Goal: Book appointment/travel/reservation

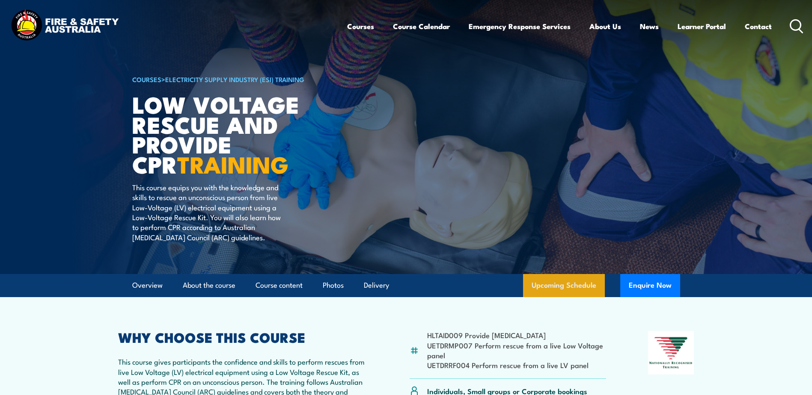
click at [558, 282] on link "Upcoming Schedule" at bounding box center [564, 285] width 82 height 23
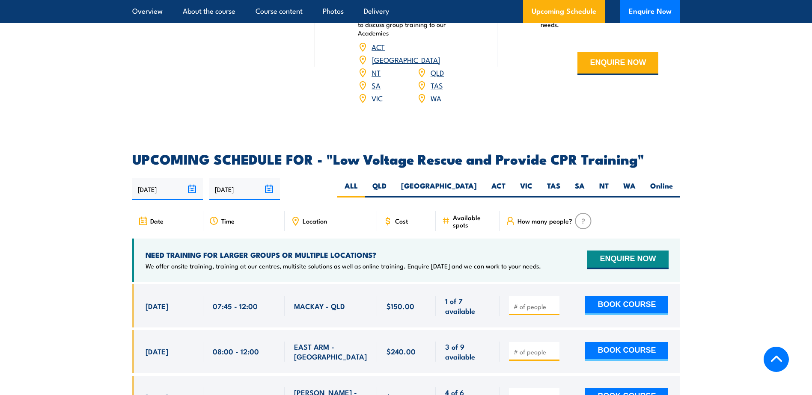
scroll to position [1355, 0]
click at [394, 181] on label "QLD" at bounding box center [379, 189] width 29 height 17
click at [392, 181] on input "QLD" at bounding box center [389, 184] width 6 height 6
radio input "true"
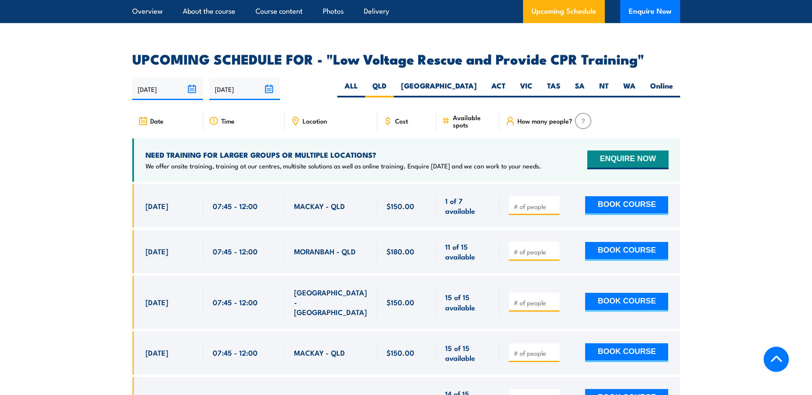
scroll to position [1440, 0]
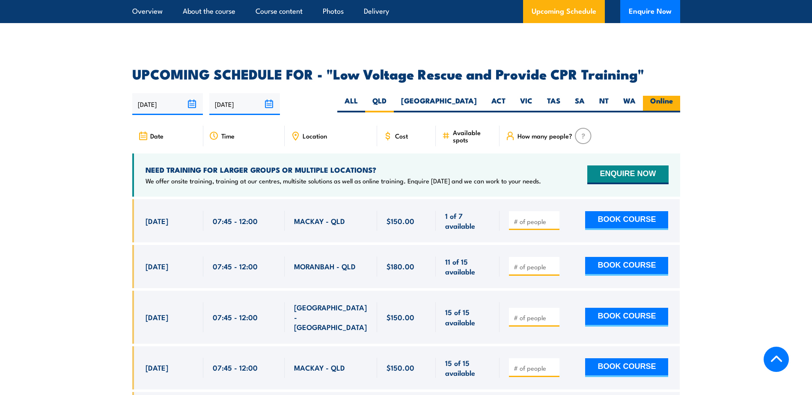
click at [665, 96] on label "Online" at bounding box center [661, 104] width 37 height 17
click at [673, 96] on input "Online" at bounding box center [676, 99] width 6 height 6
radio input "true"
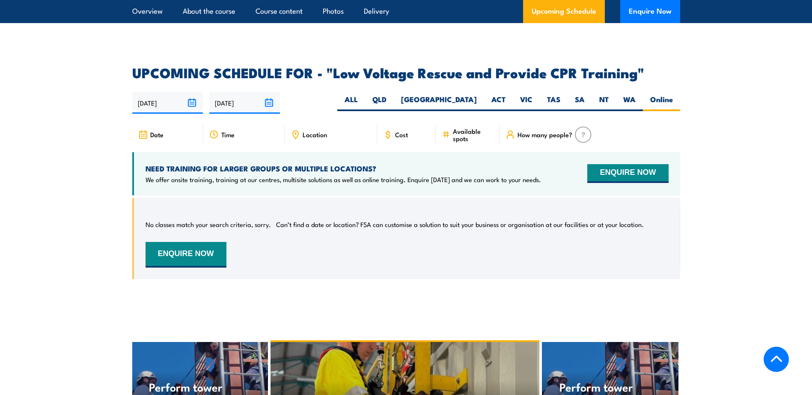
scroll to position [1483, 0]
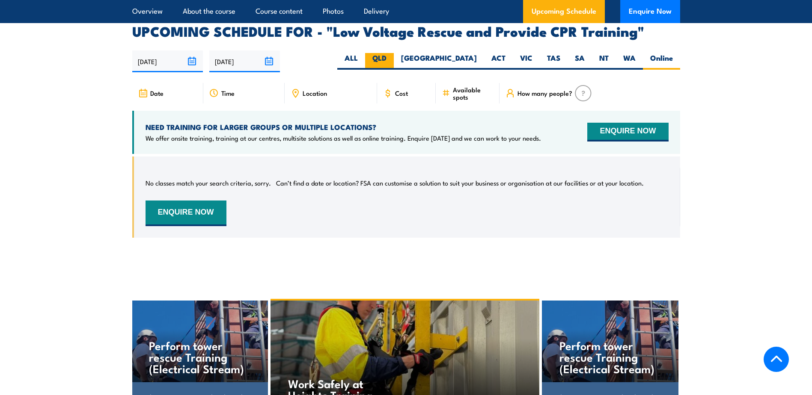
click at [394, 53] on label "QLD" at bounding box center [379, 61] width 29 height 17
click at [392, 53] on input "QLD" at bounding box center [389, 56] width 6 height 6
radio input "true"
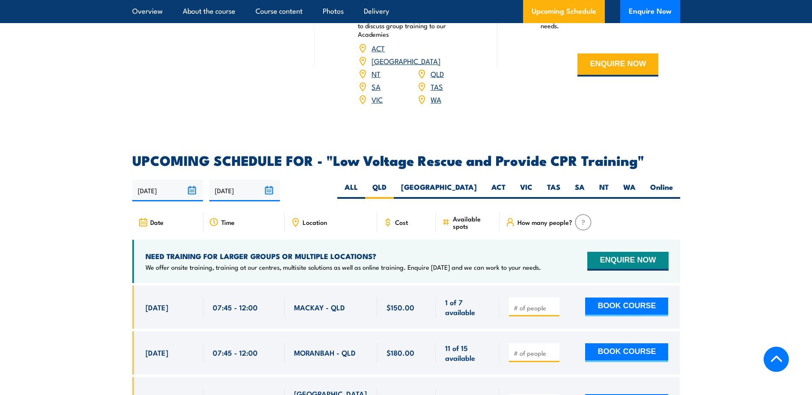
scroll to position [1355, 0]
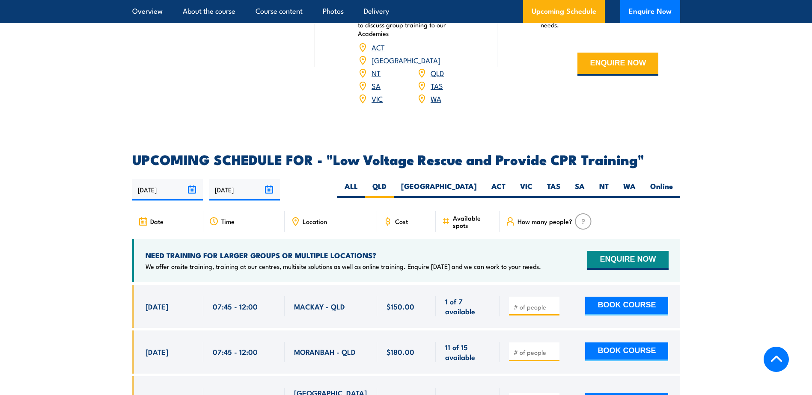
click at [191, 179] on input "[DATE]" at bounding box center [167, 190] width 71 height 22
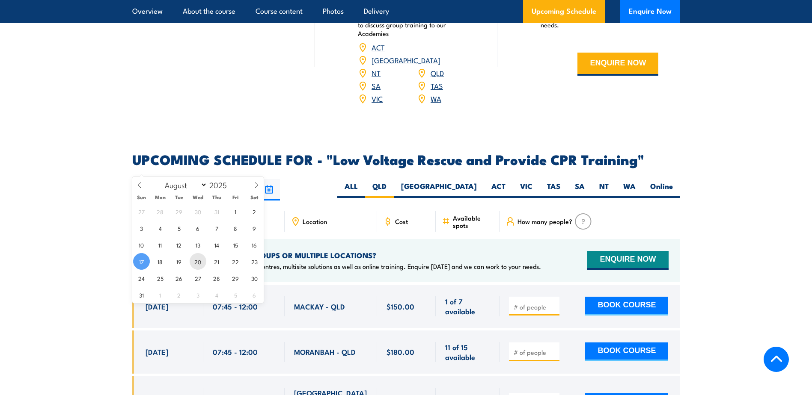
click at [201, 264] on span "20" at bounding box center [198, 261] width 17 height 17
type input "20/08/2025"
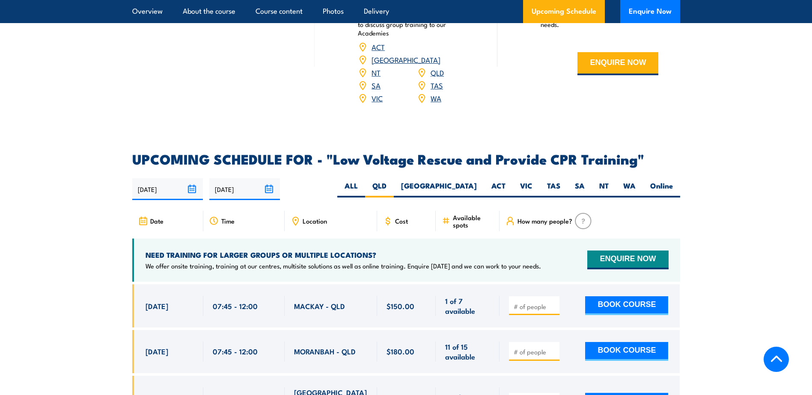
scroll to position [1355, 0]
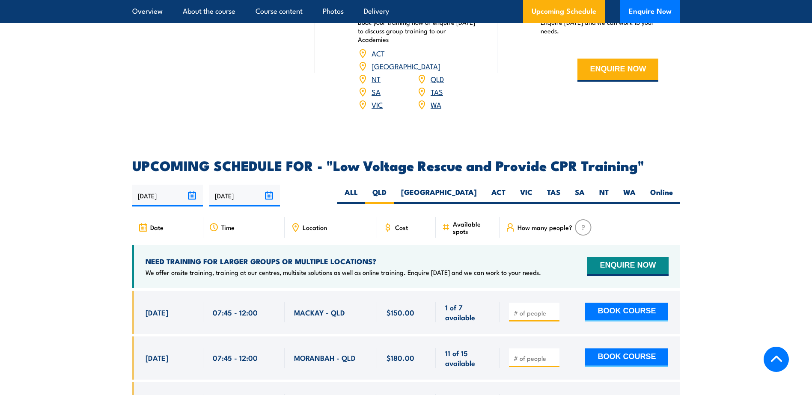
scroll to position [1355, 0]
